Goal: Transaction & Acquisition: Purchase product/service

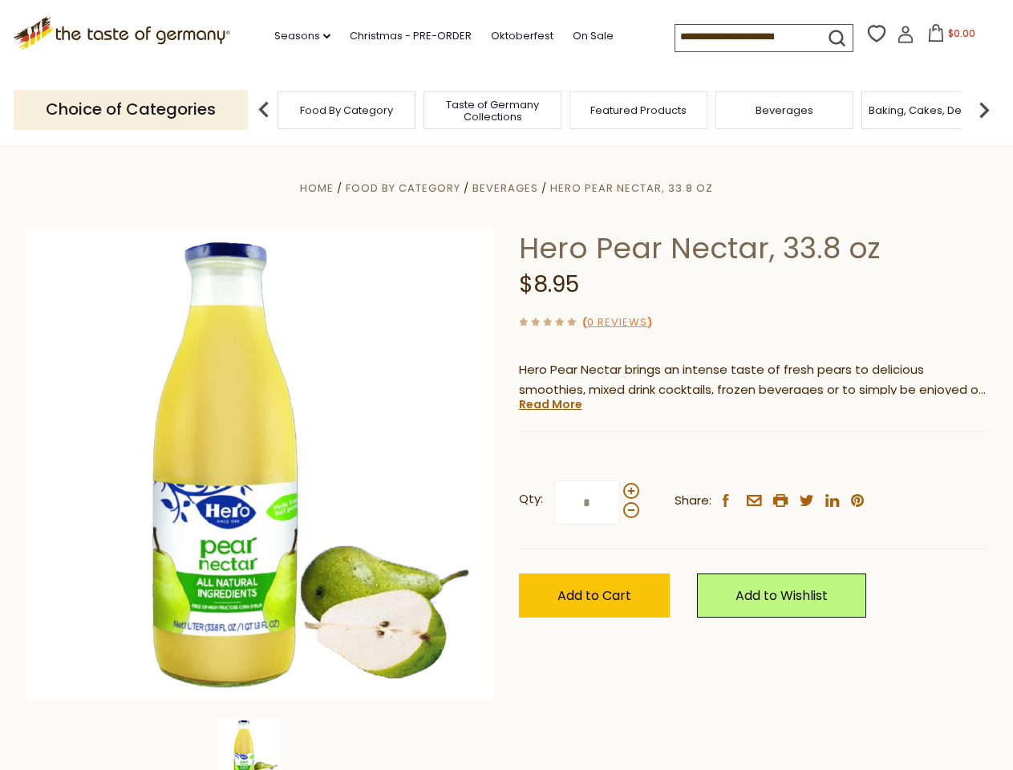
click at [506, 385] on div "Home Food By Category [GEOGRAPHIC_DATA] Hero Pear Nectar, 33.8 oz Hero Pear Nec…" at bounding box center [507, 486] width 986 height 617
click at [296, 36] on link "Seasons dropdown_arrow" at bounding box center [302, 36] width 56 height 18
click at [744, 37] on input at bounding box center [743, 36] width 136 height 22
click at [948, 38] on span "$0.00" at bounding box center [961, 33] width 27 height 14
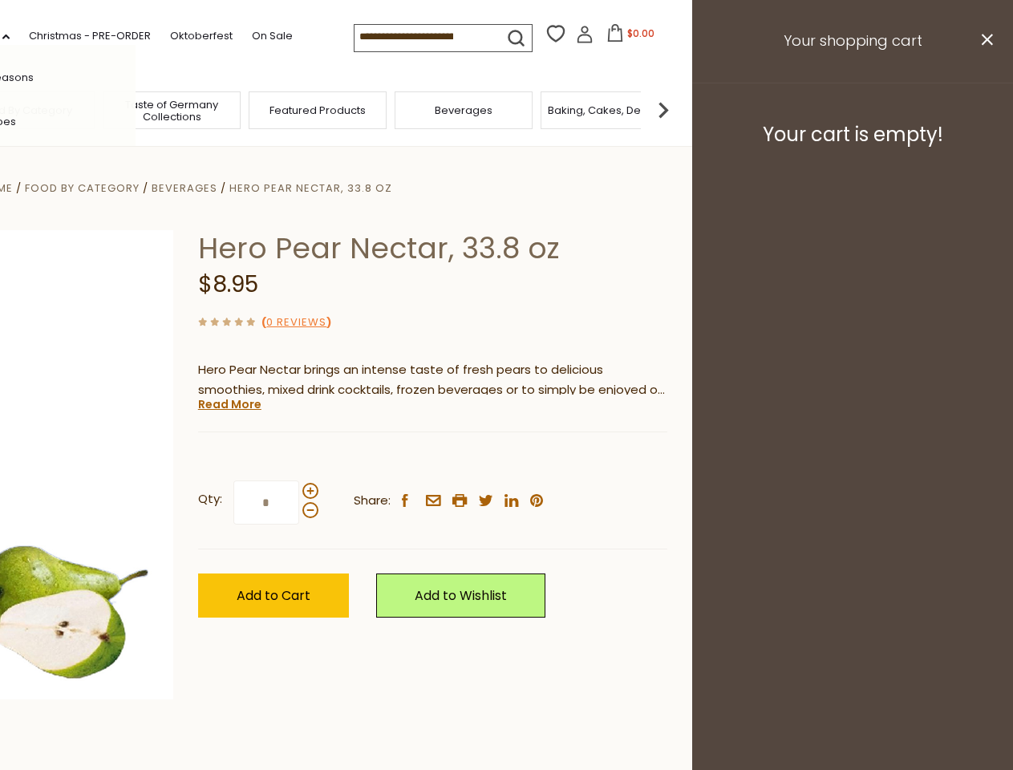
click at [136, 109] on div "All Seasons Recipes Game Day [DATE] [DATE] [DATE][PERSON_NAME] [DATE] Springfes…" at bounding box center [44, 385] width 182 height 680
click at [984, 109] on footer "Your cart is empty!" at bounding box center [852, 134] width 321 height 103
click at [506, 458] on div "Qty: * Share: facebook email printer twitter linkedin pinterest" at bounding box center [432, 502] width 469 height 93
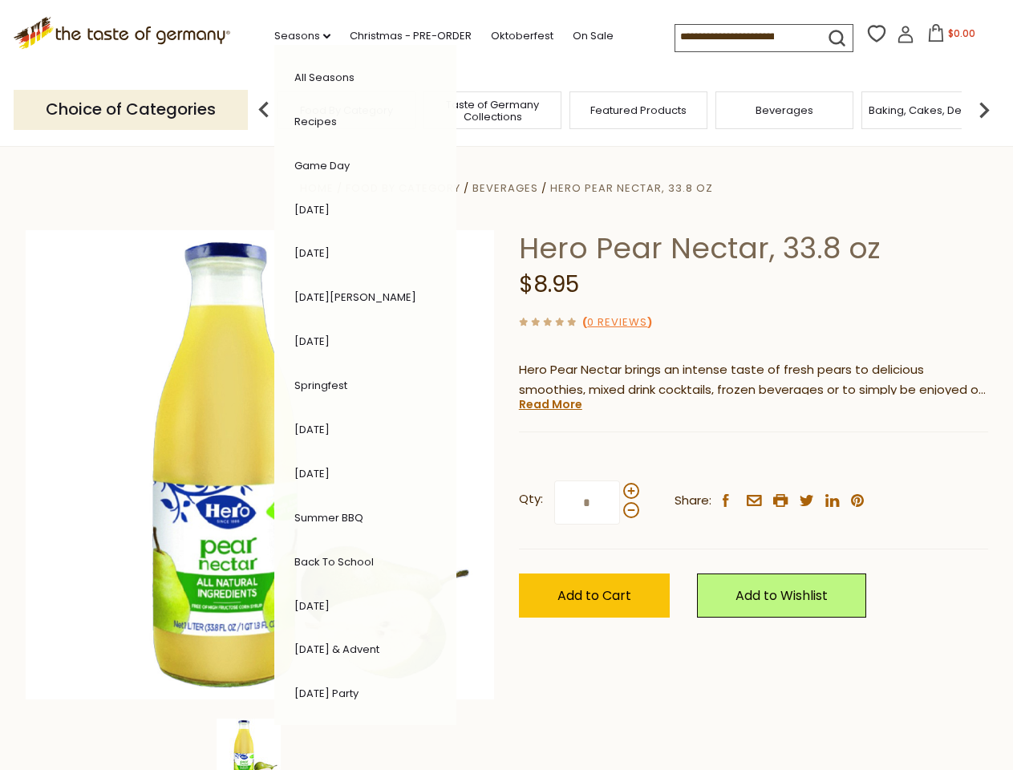
click at [260, 744] on div "Home Food By Category [GEOGRAPHIC_DATA] Hero Pear Nectar, 33.8 oz Hero Pear Nec…" at bounding box center [507, 486] width 986 height 617
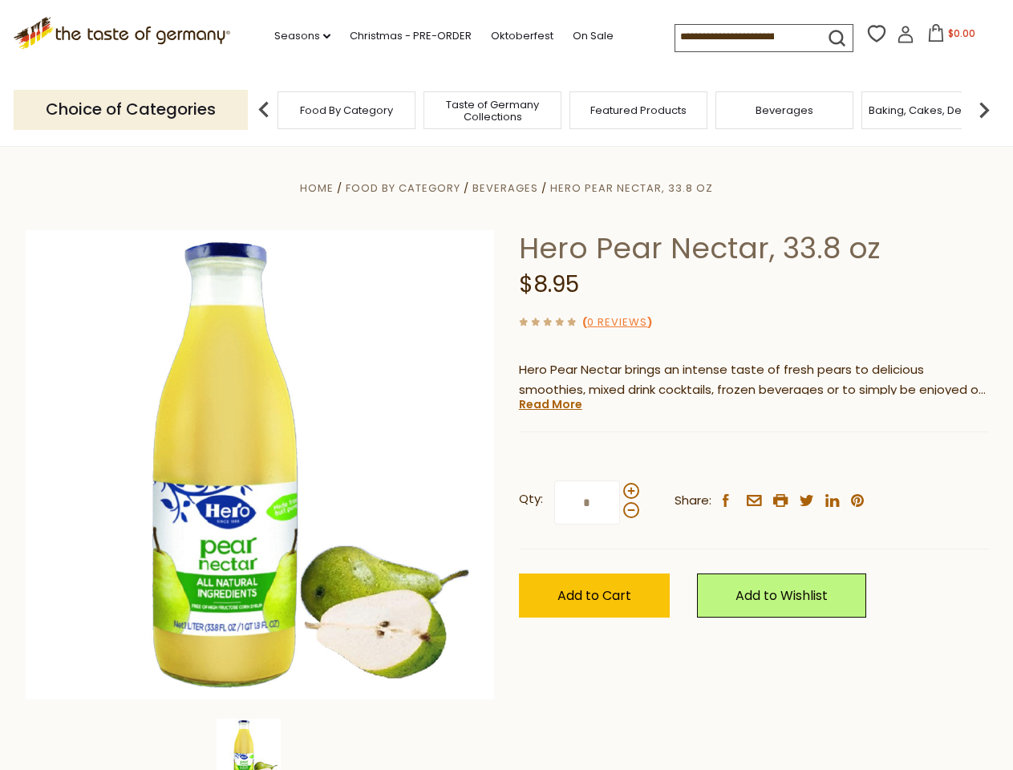
click at [260, 744] on img at bounding box center [249, 751] width 64 height 64
click at [549, 404] on link "Read More" at bounding box center [550, 404] width 63 height 16
